Goal: Information Seeking & Learning: Learn about a topic

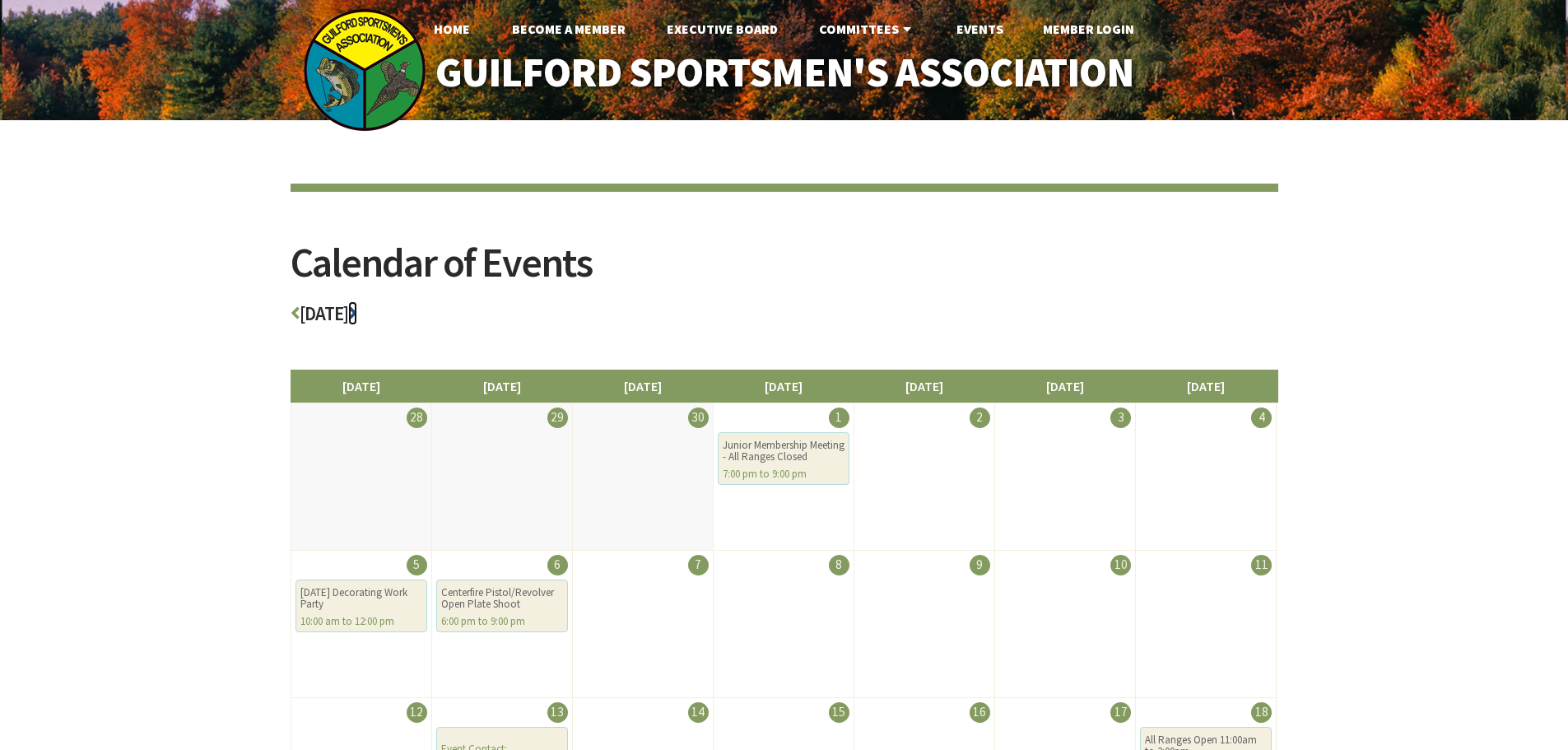
click at [357, 306] on icon at bounding box center [353, 313] width 9 height 19
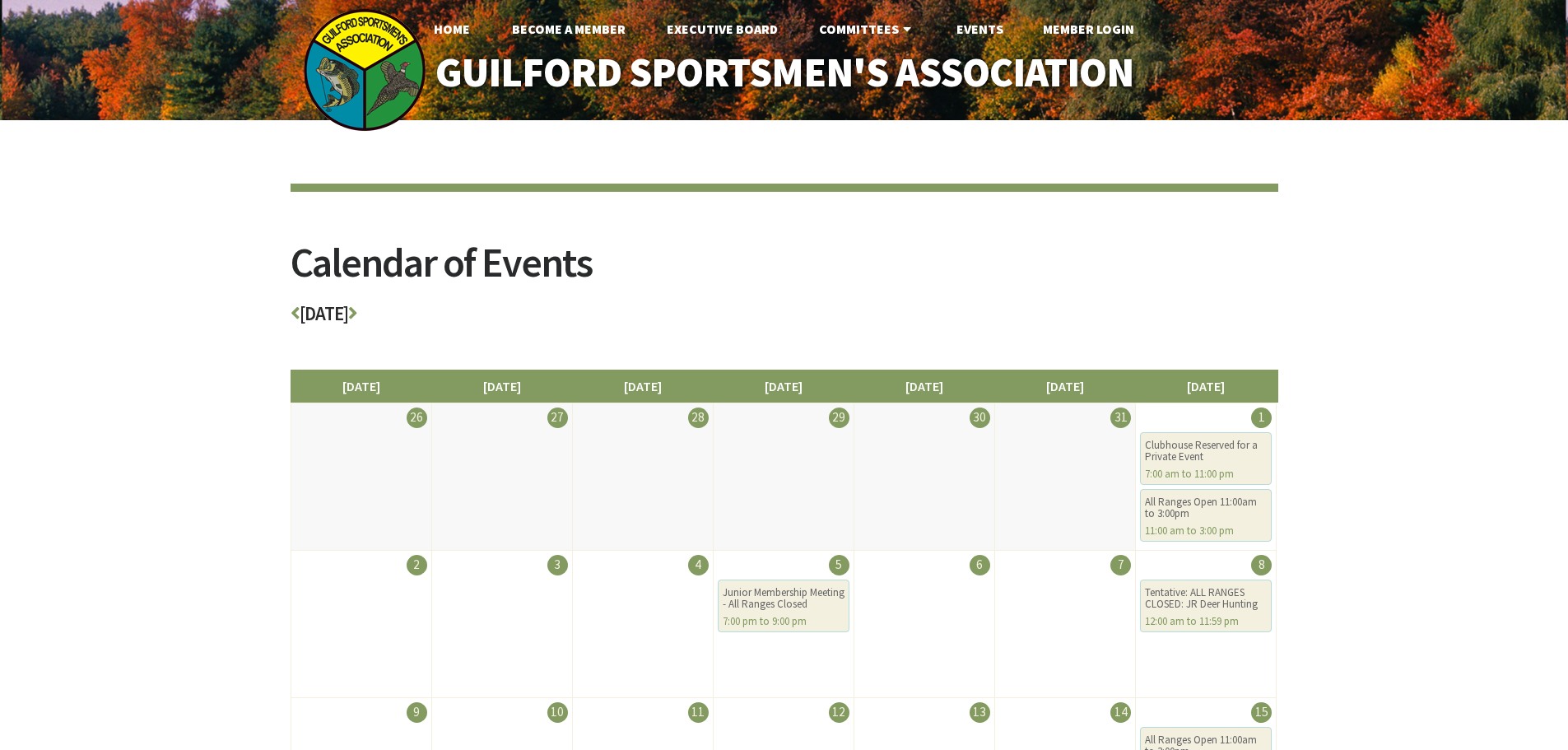
click at [426, 317] on h3 "[DATE]" at bounding box center [784, 317] width 988 height 29
click at [357, 315] on icon at bounding box center [353, 313] width 9 height 19
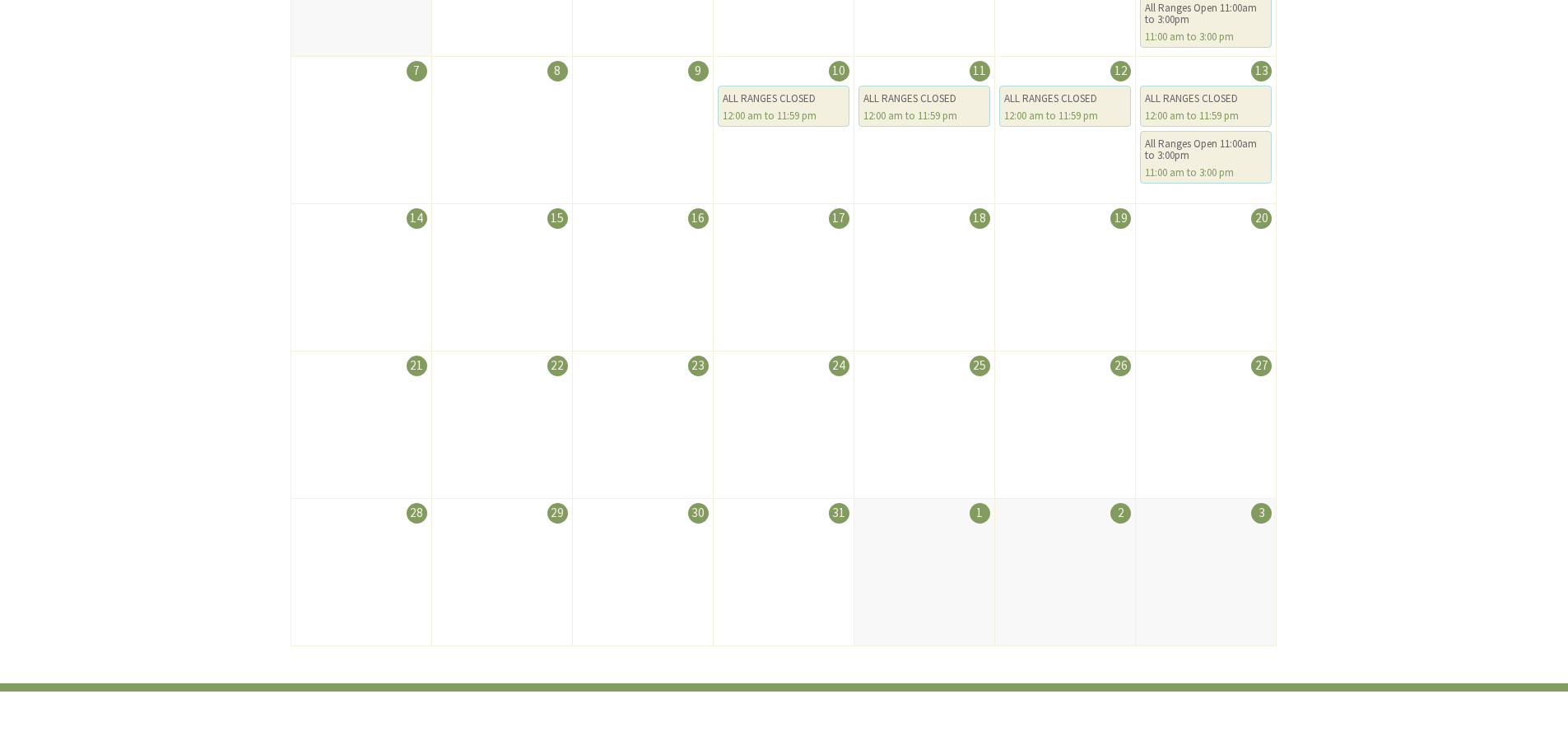
scroll to position [905, 0]
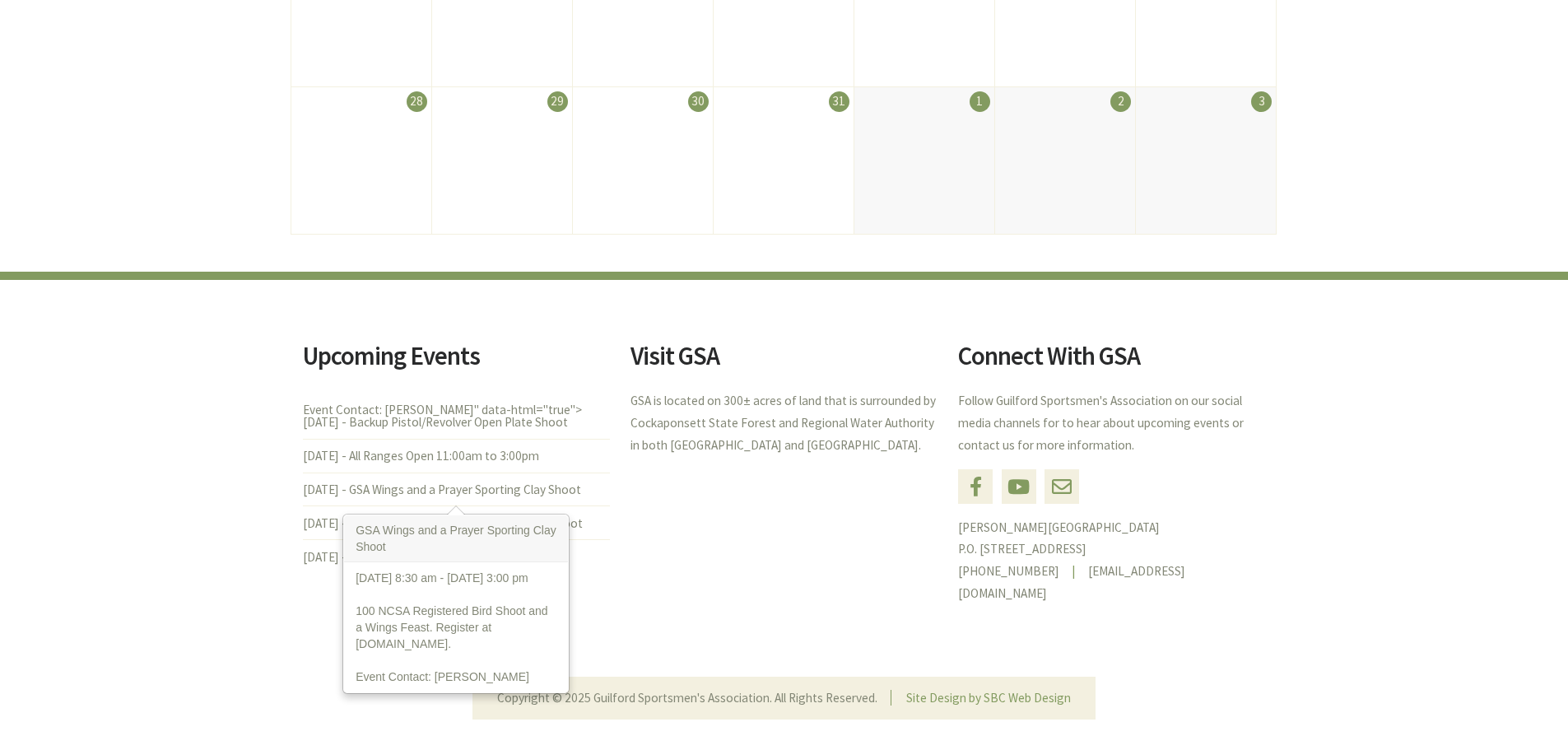
click at [478, 482] on li "[DATE] - GSA Wings and a Prayer Sporting Clay Shoot" at bounding box center [456, 489] width 307 height 33
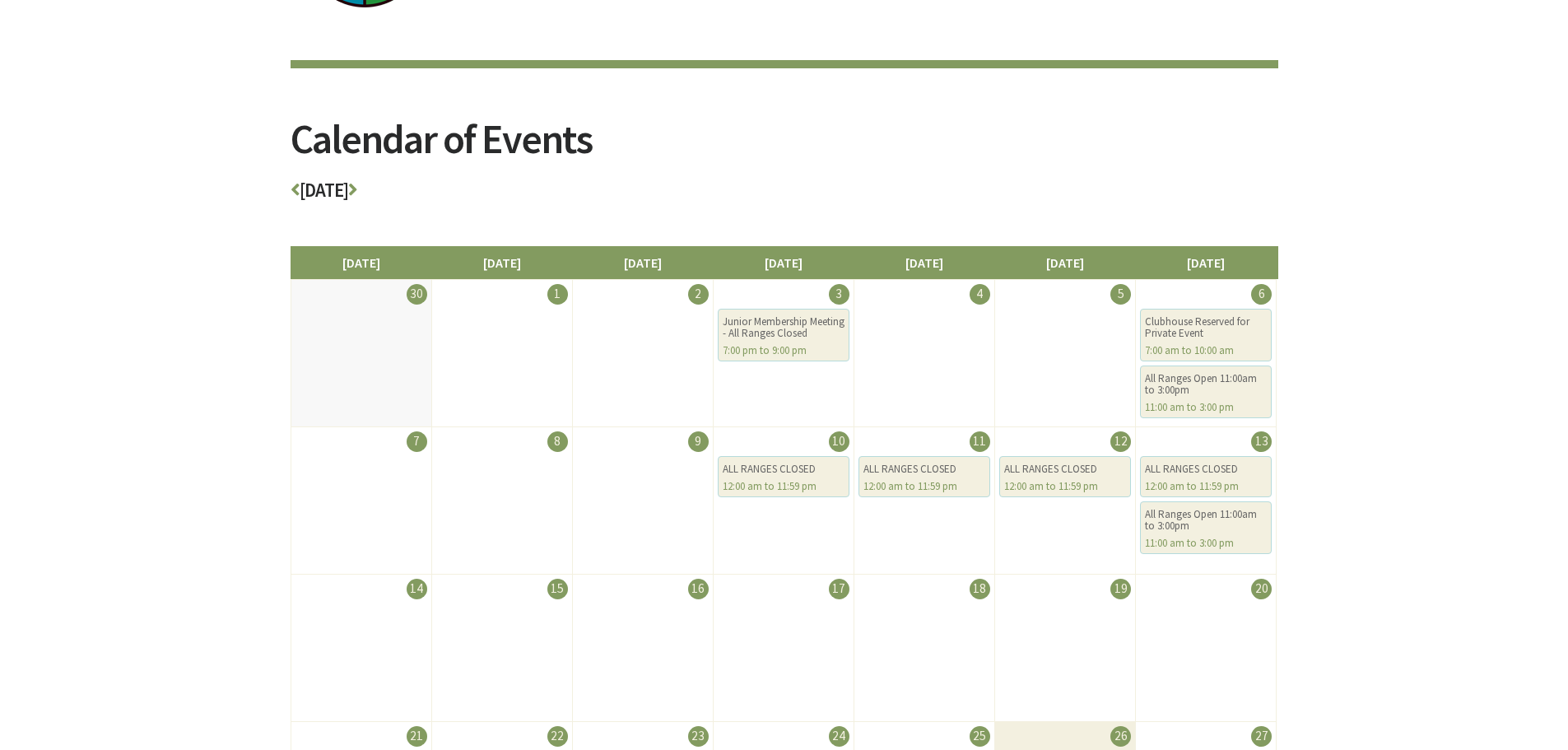
scroll to position [0, 0]
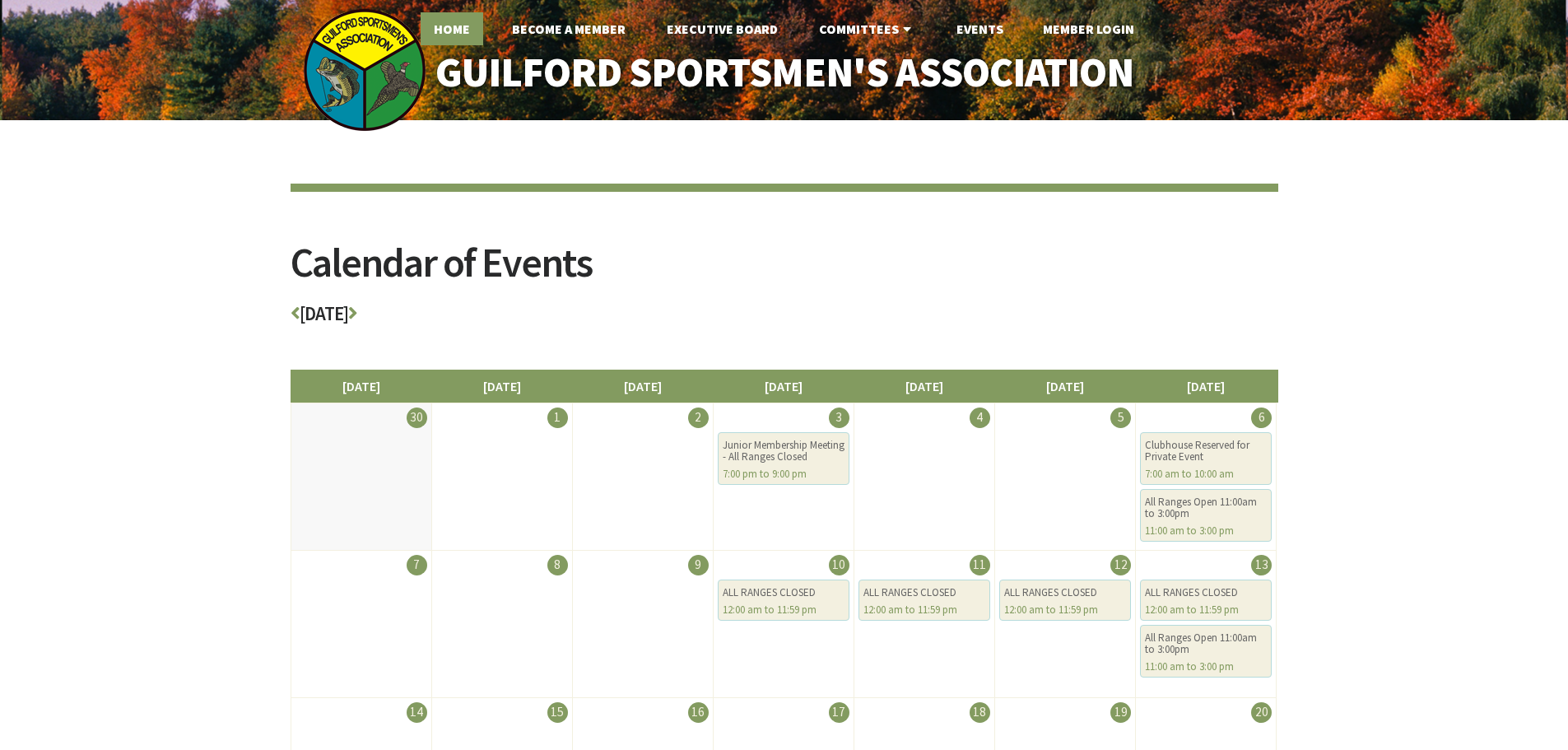
click at [453, 31] on link "Home" at bounding box center [451, 28] width 62 height 32
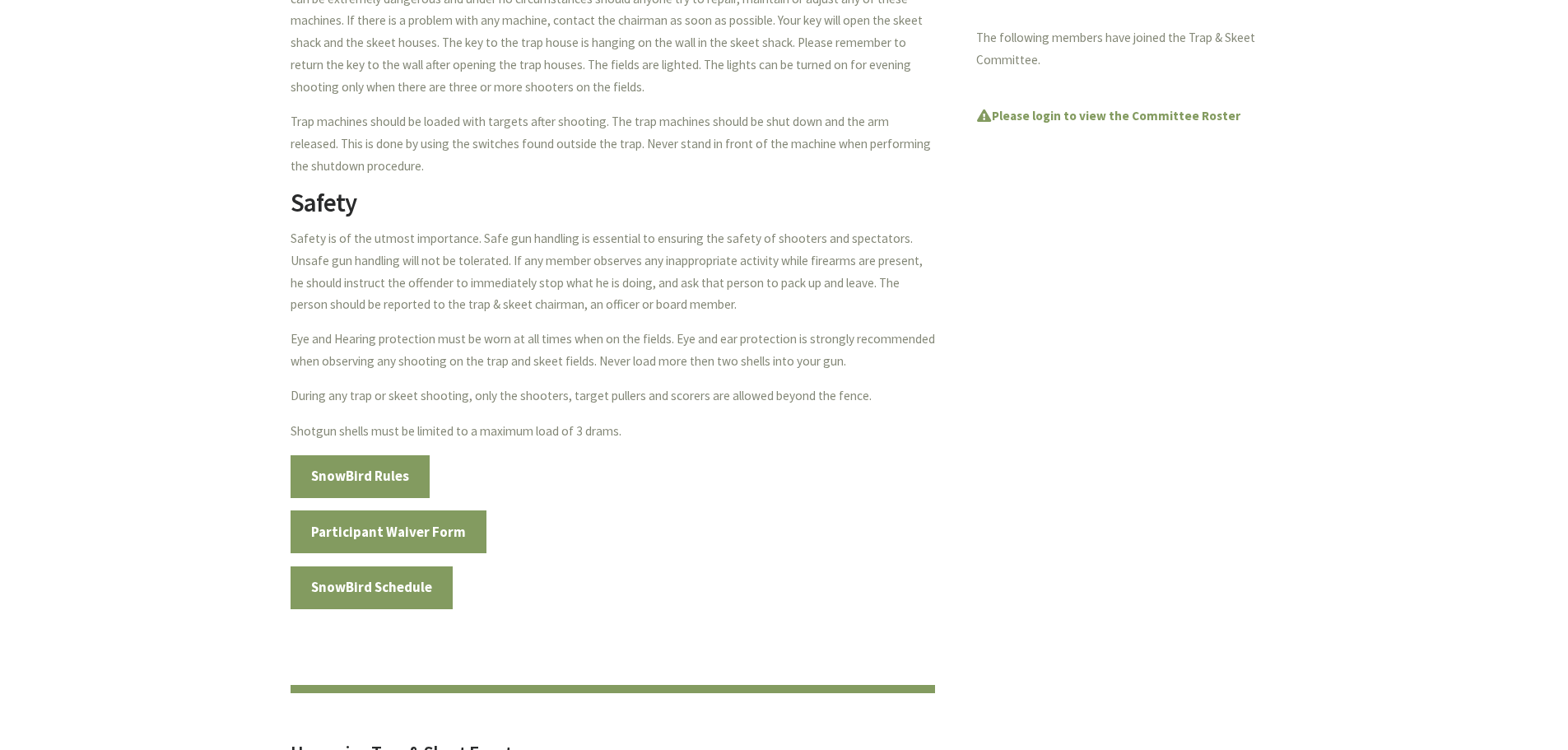
scroll to position [658, 0]
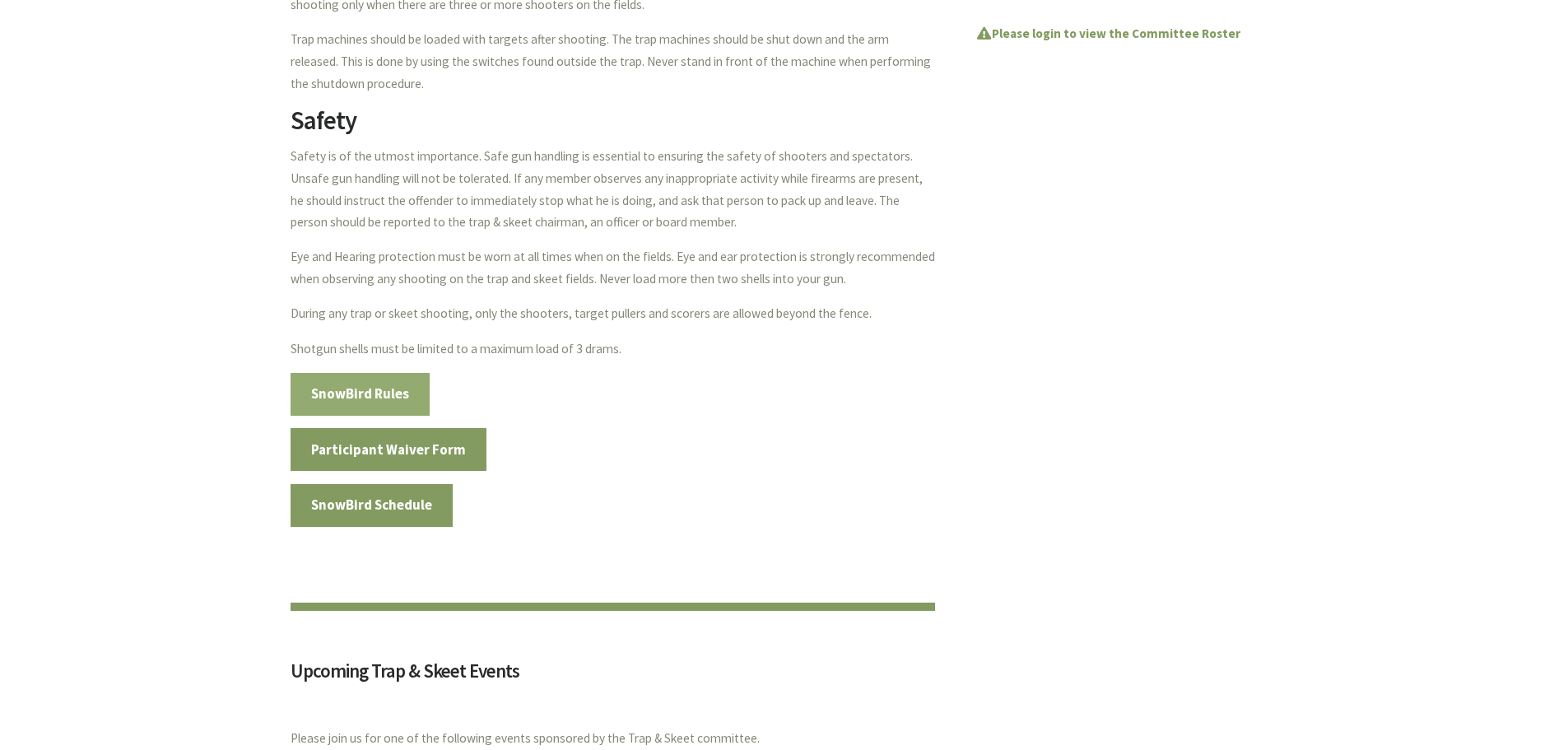
click at [372, 389] on link "SnowBird Rules" at bounding box center [360, 394] width 140 height 43
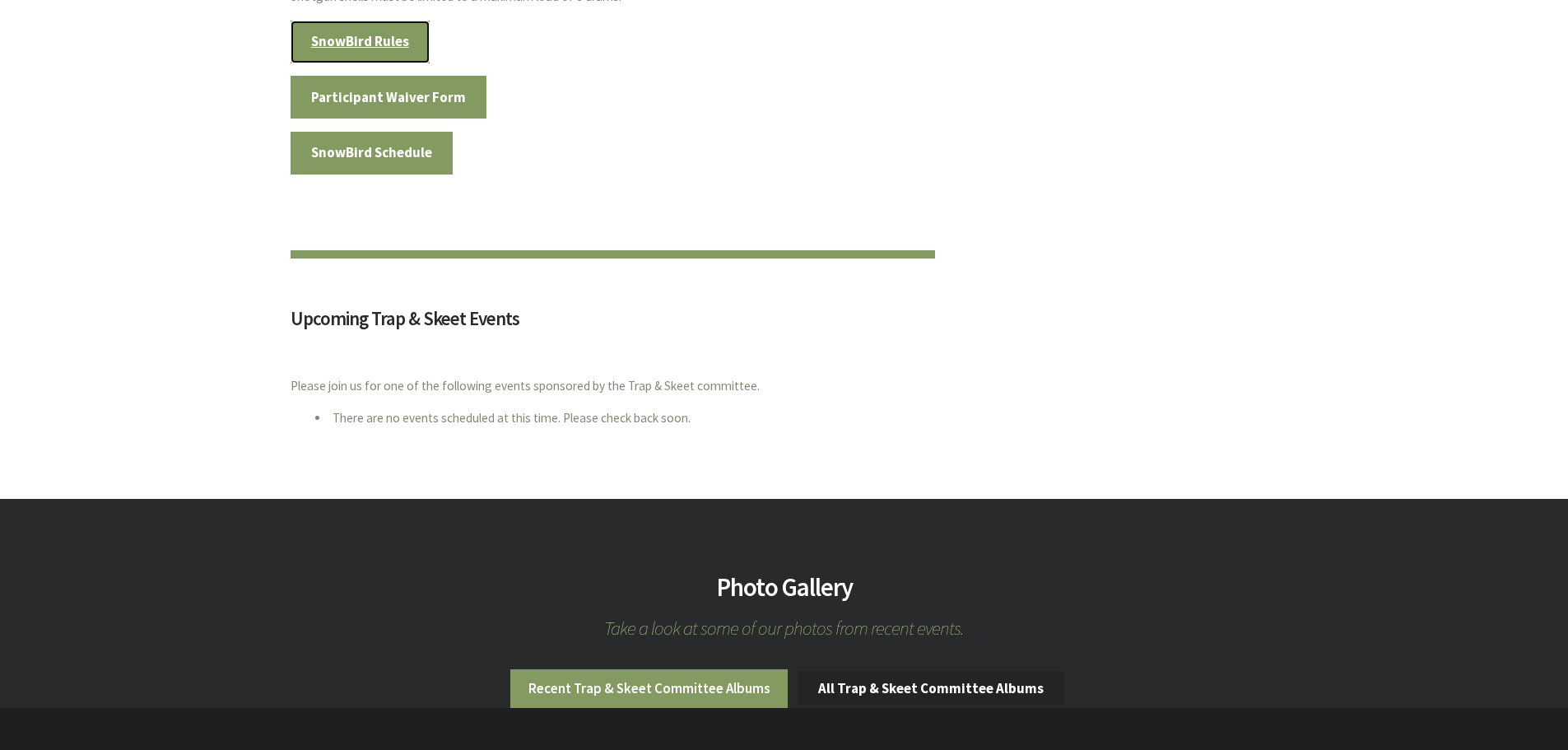
scroll to position [988, 0]
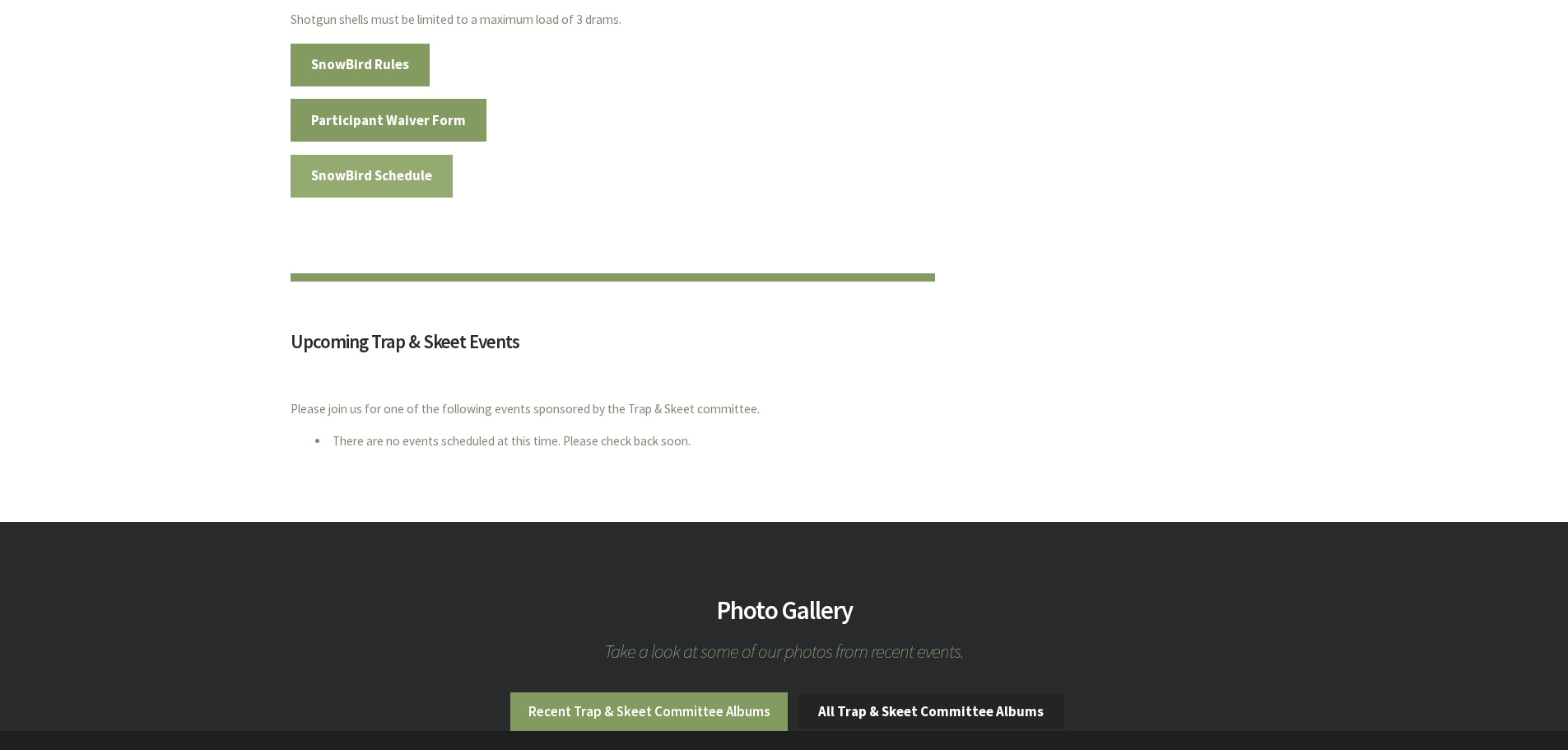
click at [396, 170] on link "SnowBird Schedule" at bounding box center [372, 176] width 163 height 43
click at [424, 120] on link "Participant Waiver Form" at bounding box center [389, 120] width 197 height 43
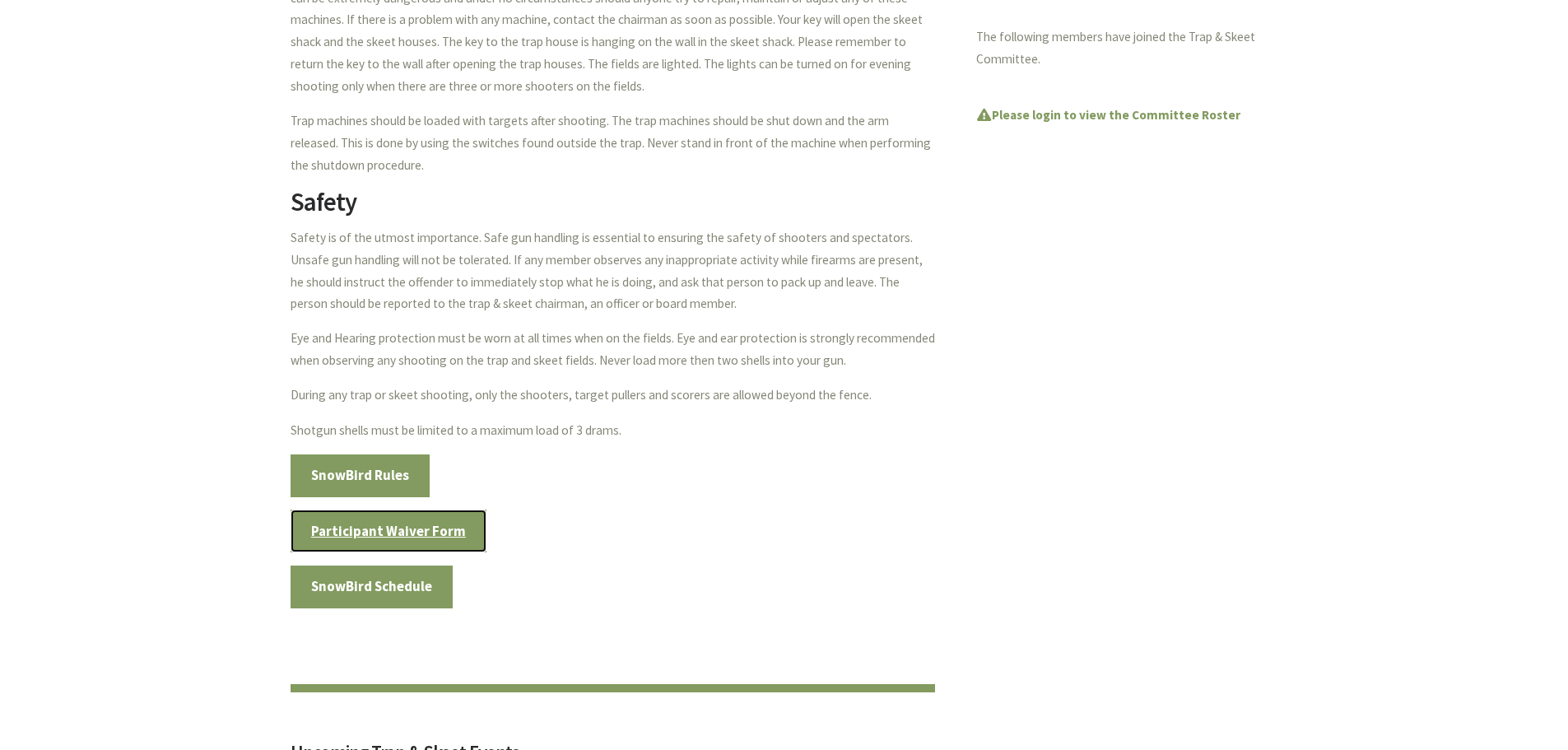
scroll to position [575, 0]
